Goal: Transaction & Acquisition: Purchase product/service

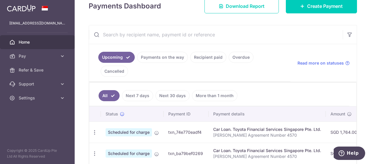
scroll to position [29, 0]
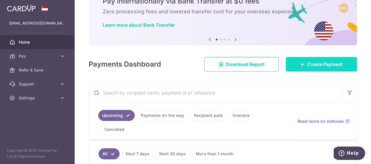
click at [322, 61] on span "Create Payment" at bounding box center [325, 64] width 36 height 7
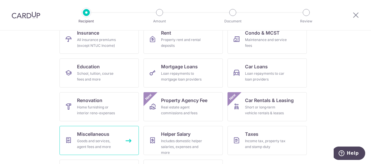
scroll to position [96, 0]
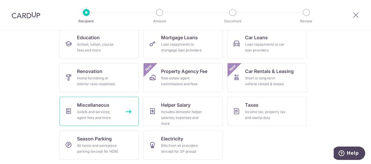
click at [89, 106] on span "Miscellaneous" at bounding box center [93, 105] width 32 height 7
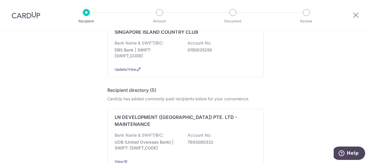
scroll to position [17, 0]
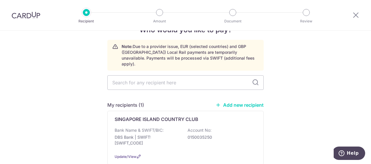
click at [219, 103] on icon at bounding box center [217, 105] width 5 height 5
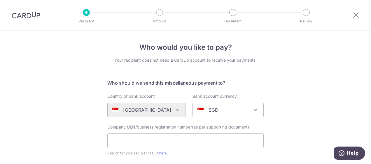
scroll to position [58, 0]
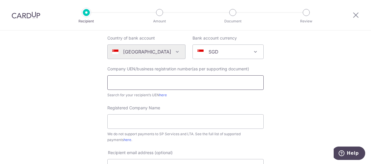
click at [134, 80] on input "text" at bounding box center [185, 83] width 156 height 15
type input "A.G.T Marketing Pte Ltd"
click at [284, 62] on div "Who would you like to pay? Your recipient does not need a CardUp account to rec…" at bounding box center [185, 157] width 371 height 371
drag, startPoint x: 174, startPoint y: 84, endPoint x: 96, endPoint y: 81, distance: 78.5
click at [96, 81] on div "Who would you like to pay? Your recipient does not need a CardUp account to rec…" at bounding box center [185, 157] width 371 height 371
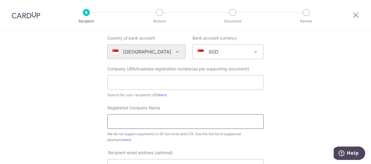
click at [124, 121] on input "Registered Company Name" at bounding box center [185, 122] width 156 height 15
paste input "A.G.T Marketing Pte Ltd"
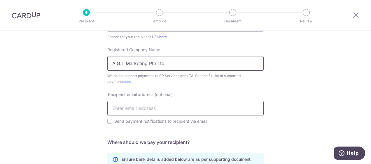
type input "A.G.T Marketing Pte Ltd"
click at [135, 107] on input "text" at bounding box center [185, 108] width 156 height 15
type input "admin@agt.com.sg"
click at [107, 124] on input "Send payment notifications to recipient via email" at bounding box center [109, 121] width 5 height 5
checkbox input "true"
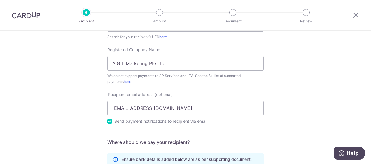
scroll to position [204, 0]
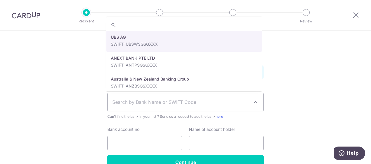
click at [209, 101] on span "Search by Bank Name or SWIFT Code" at bounding box center [180, 102] width 137 height 7
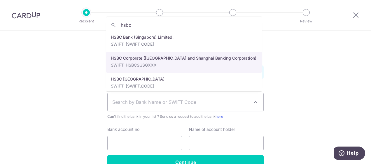
type input "hsbc"
select select "9"
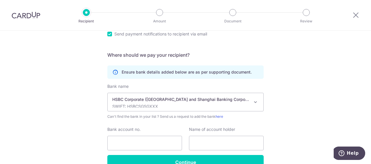
scroll to position [233, 0]
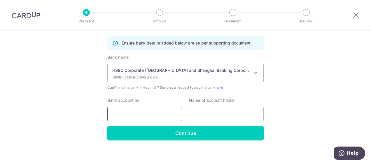
click at [137, 114] on input "Bank account no." at bounding box center [144, 114] width 75 height 15
type input "143239986001"
click at [201, 115] on input "text" at bounding box center [226, 114] width 75 height 15
paste input "A.G.T Marketing Pte Ltd"
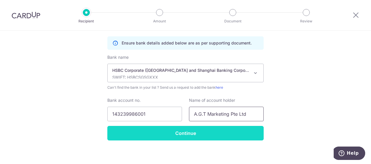
scroll to position [236, 0]
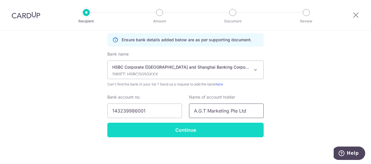
type input "A.G.T Marketing Pte Ltd"
click at [168, 129] on input "Continue" at bounding box center [185, 130] width 156 height 15
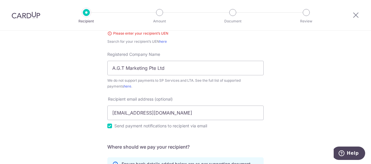
scroll to position [33, 0]
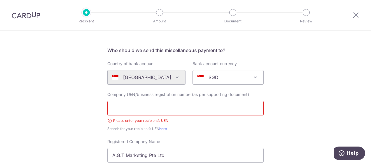
click at [127, 110] on input "text" at bounding box center [185, 108] width 156 height 15
type input "199406177R"
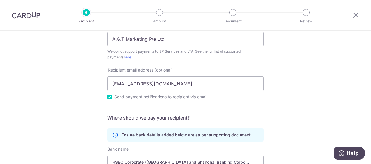
scroll to position [245, 0]
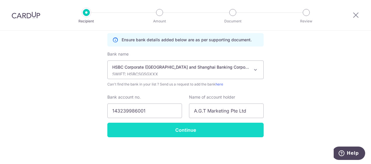
click at [184, 129] on input "Continue" at bounding box center [185, 130] width 156 height 15
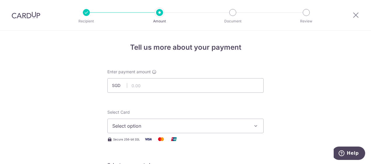
scroll to position [87, 0]
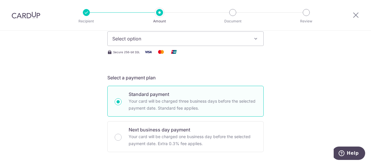
click at [255, 38] on icon "button" at bounding box center [256, 39] width 6 height 6
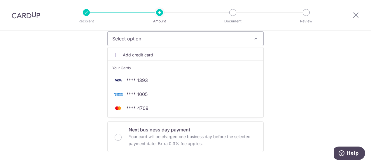
click at [255, 38] on icon "button" at bounding box center [256, 39] width 6 height 6
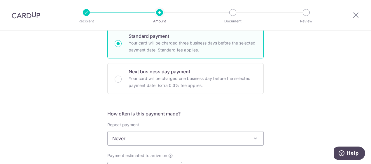
scroll to position [58, 0]
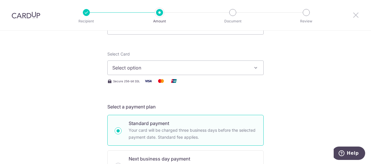
click at [357, 15] on icon at bounding box center [355, 14] width 7 height 7
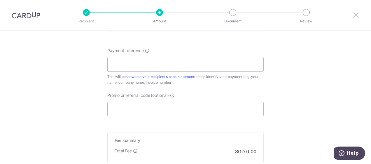
scroll to position [392, 0]
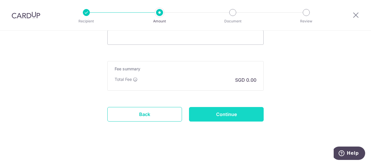
click at [241, 113] on input "Continue" at bounding box center [226, 114] width 75 height 15
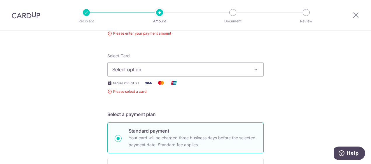
scroll to position [6, 0]
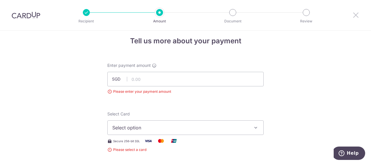
click at [358, 17] on icon at bounding box center [355, 14] width 7 height 7
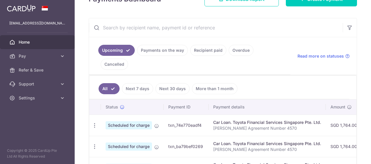
scroll to position [29, 0]
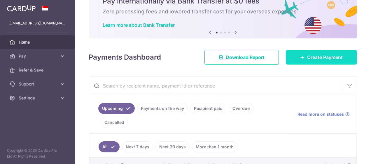
click at [309, 57] on span "Create Payment" at bounding box center [325, 57] width 36 height 7
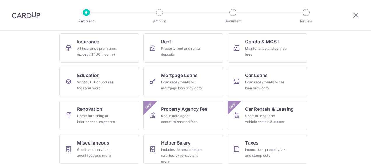
scroll to position [87, 0]
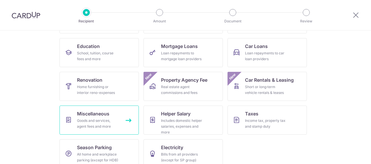
click at [107, 120] on div "Goods and services, agent fees and more" at bounding box center [98, 124] width 42 height 12
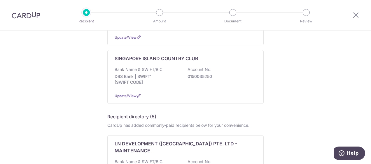
scroll to position [117, 0]
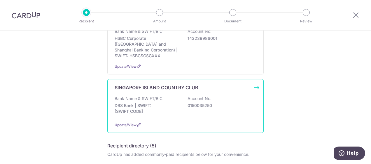
click at [157, 96] on p "Bank Name & SWIFT/BIC:" at bounding box center [139, 99] width 49 height 6
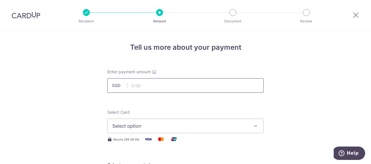
click at [145, 86] on input "text" at bounding box center [185, 85] width 156 height 15
type input "200.00"
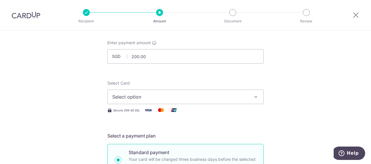
click at [245, 97] on span "Select option" at bounding box center [180, 97] width 136 height 7
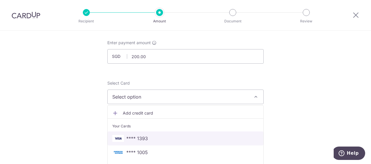
scroll to position [87, 0]
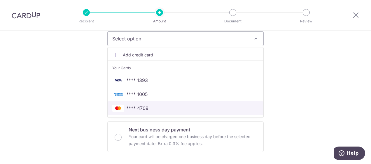
drag, startPoint x: 146, startPoint y: 107, endPoint x: 161, endPoint y: 108, distance: 15.5
click at [146, 107] on span "**** 4709" at bounding box center [137, 108] width 22 height 7
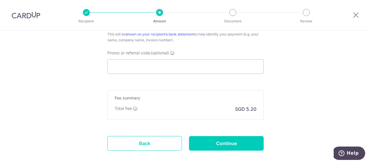
scroll to position [305, 0]
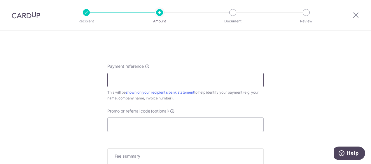
click at [127, 80] on input "Payment reference" at bounding box center [185, 80] width 156 height 15
type input "L0267600"
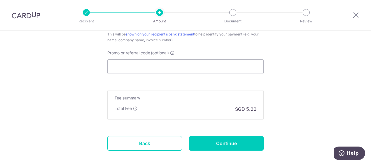
scroll to position [392, 0]
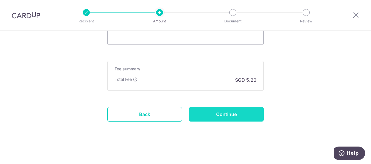
click at [219, 113] on input "Continue" at bounding box center [226, 114] width 75 height 15
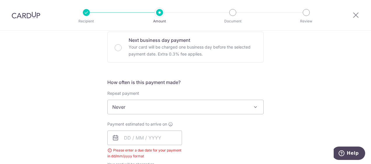
scroll to position [236, 0]
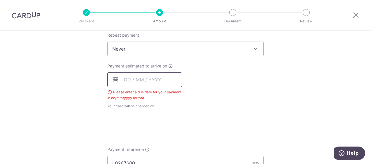
click at [127, 80] on input "text" at bounding box center [144, 80] width 75 height 15
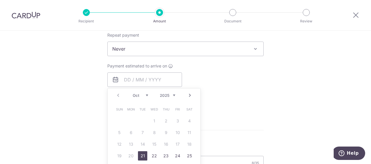
click at [139, 154] on link "21" at bounding box center [142, 156] width 9 height 9
type input "[DATE]"
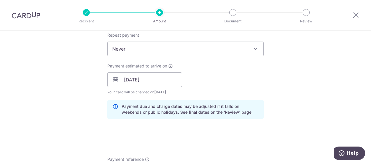
click at [271, 90] on div "Tell us more about your payment Enter payment amount SGD 200.00 200.00 Select C…" at bounding box center [185, 70] width 371 height 551
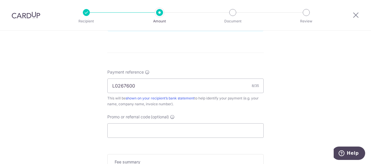
scroll to position [411, 0]
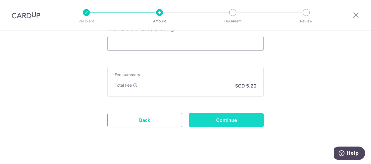
click at [233, 120] on input "Continue" at bounding box center [226, 120] width 75 height 15
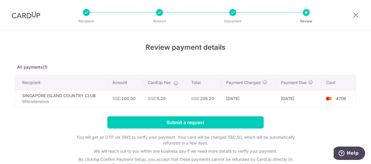
scroll to position [44, 0]
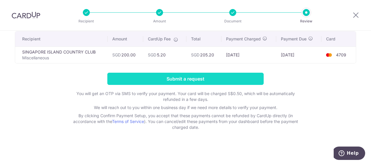
click at [183, 80] on input "Submit a request" at bounding box center [185, 79] width 156 height 12
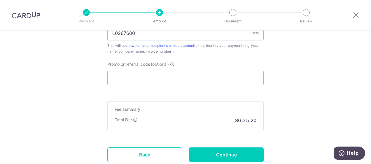
scroll to position [440, 0]
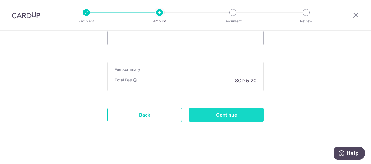
click at [225, 113] on input "Continue" at bounding box center [226, 115] width 75 height 15
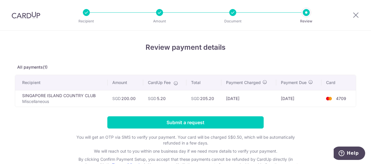
scroll to position [44, 0]
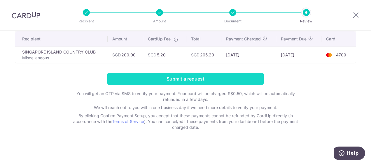
click at [170, 75] on input "Submit a request" at bounding box center [185, 79] width 156 height 12
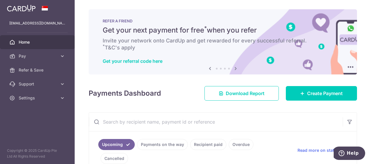
scroll to position [87, 0]
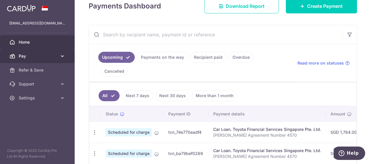
click at [29, 55] on span "Pay" at bounding box center [38, 56] width 38 height 6
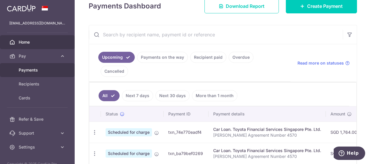
drag, startPoint x: 35, startPoint y: 68, endPoint x: 82, endPoint y: 82, distance: 48.7
click at [35, 68] on span "Payments" at bounding box center [38, 70] width 38 height 6
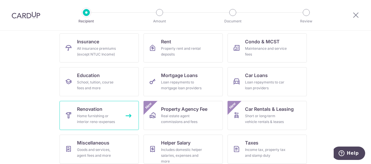
scroll to position [96, 0]
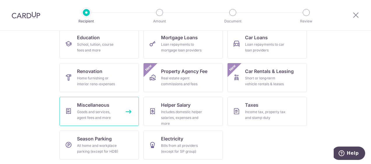
click at [97, 111] on div "Goods and services, agent fees and more" at bounding box center [98, 115] width 42 height 12
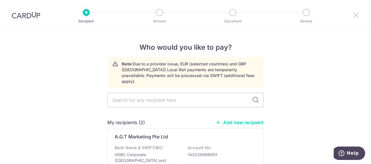
click at [357, 15] on icon at bounding box center [355, 14] width 7 height 7
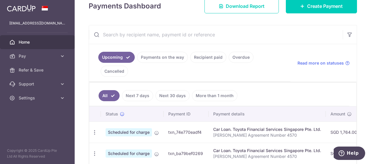
scroll to position [58, 0]
